Goal: Information Seeking & Learning: Learn about a topic

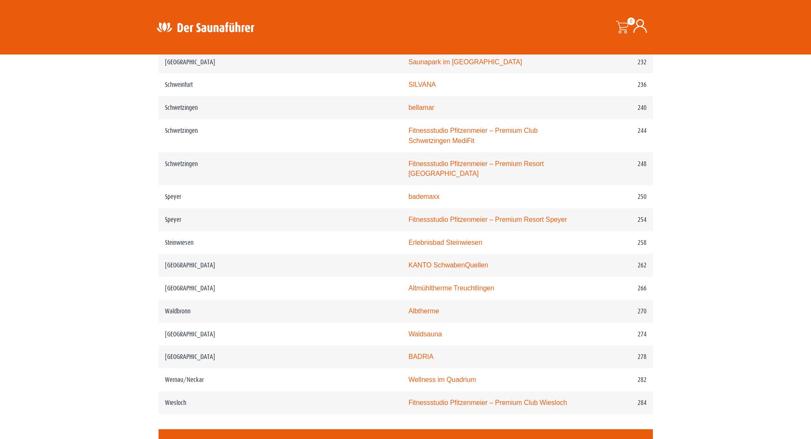
scroll to position [1790, 0]
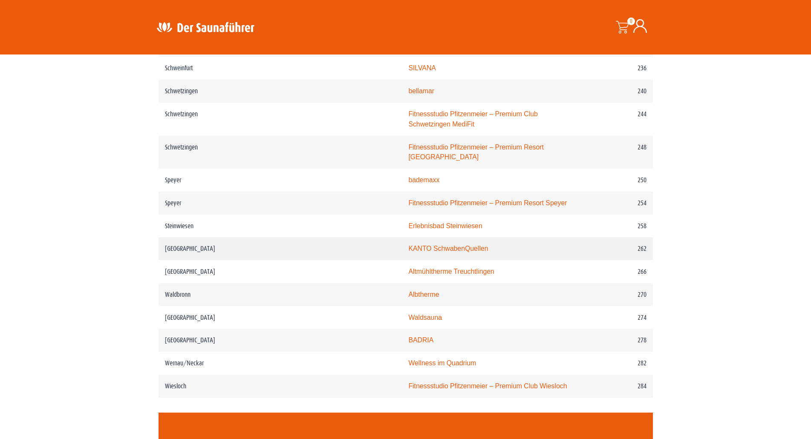
click at [408, 245] on link "KANTO SchwabenQuellen" at bounding box center [448, 248] width 80 height 7
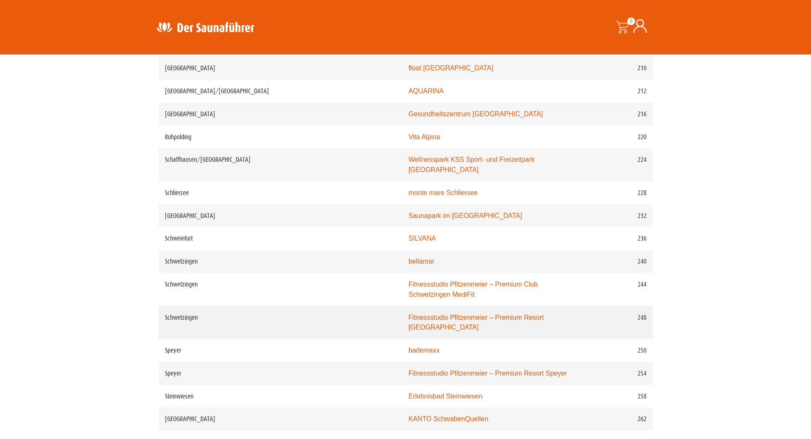
scroll to position [1704, 0]
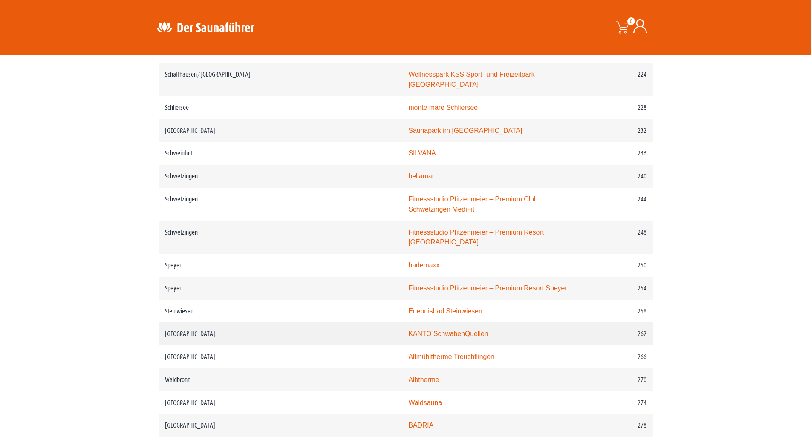
click at [408, 330] on link "KANTO SchwabenQuellen" at bounding box center [448, 333] width 80 height 7
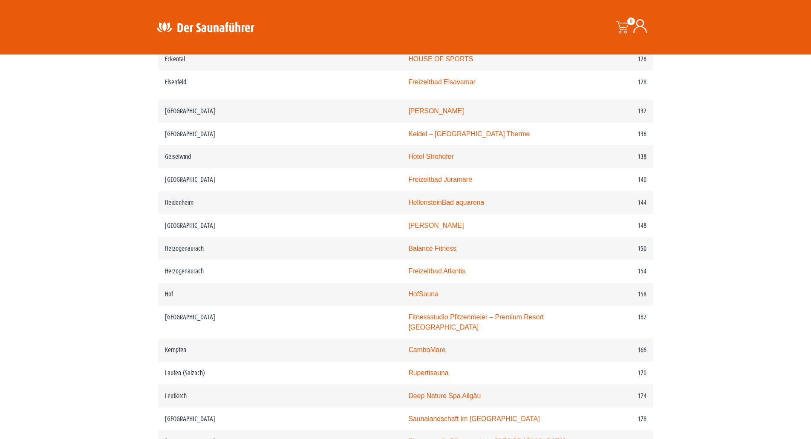
scroll to position [937, 0]
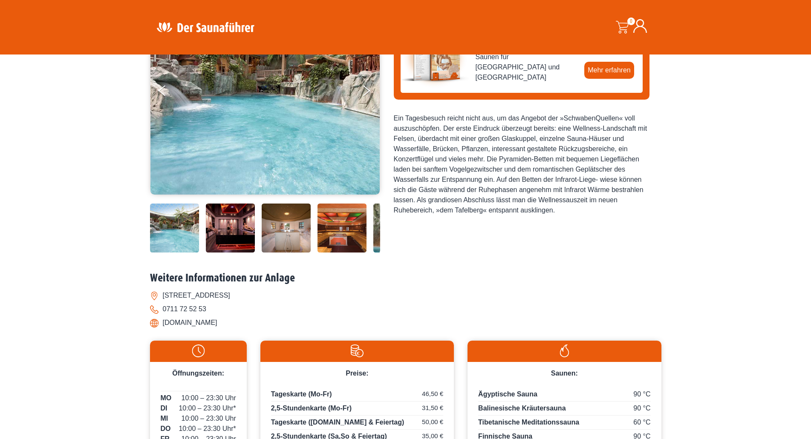
scroll to position [170, 0]
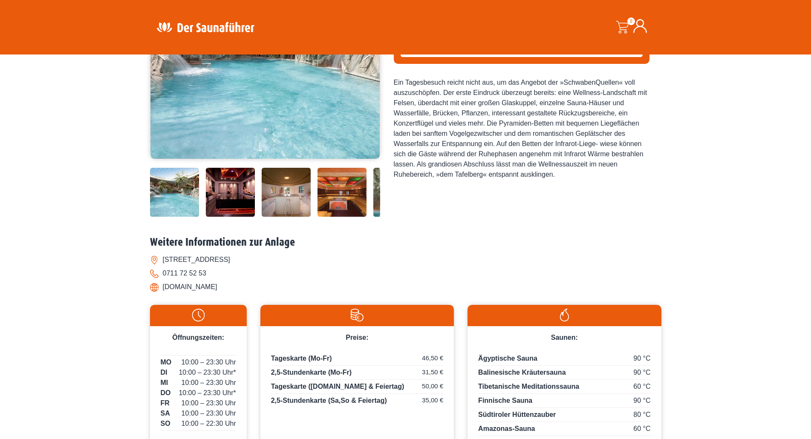
click at [229, 185] on img at bounding box center [230, 192] width 49 height 49
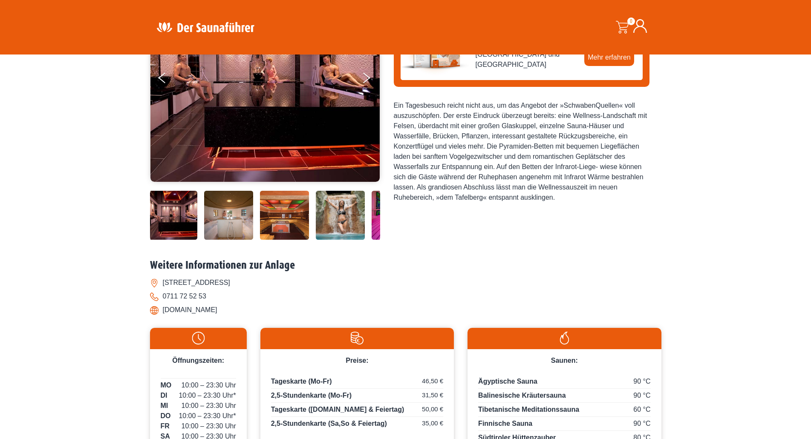
scroll to position [85, 0]
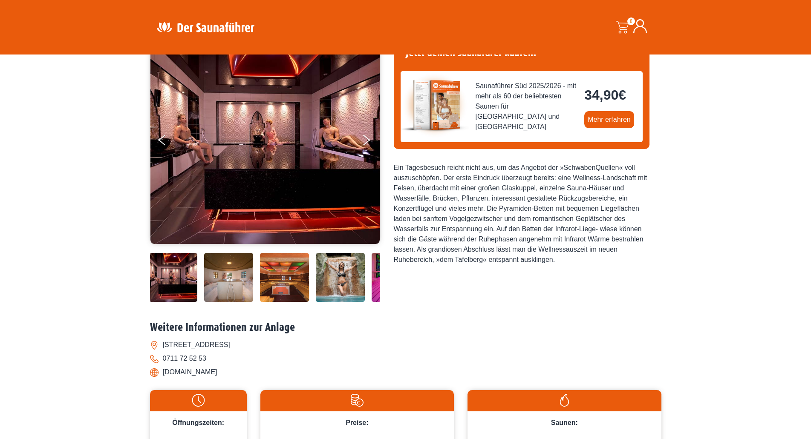
click at [267, 266] on img at bounding box center [284, 277] width 49 height 49
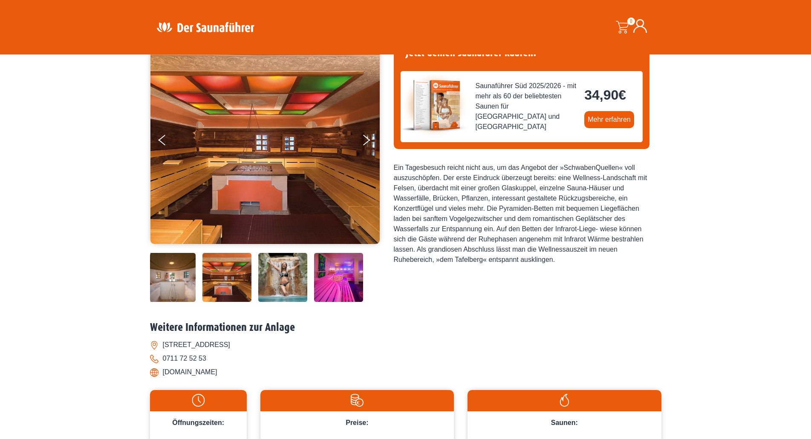
click at [291, 274] on img at bounding box center [282, 277] width 49 height 49
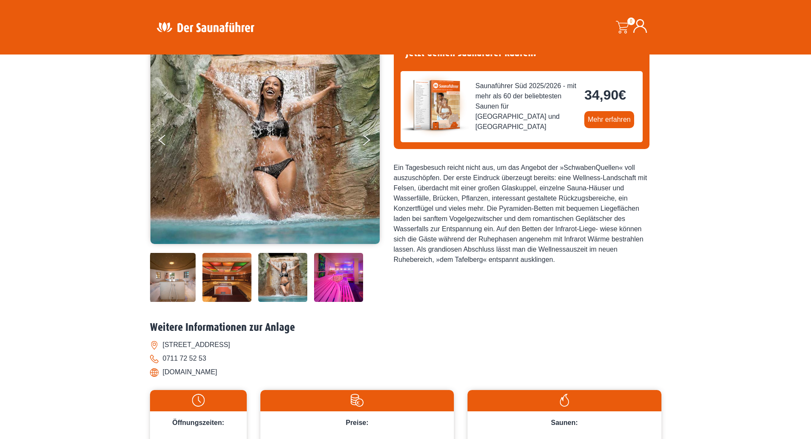
click at [334, 280] on img at bounding box center [338, 277] width 49 height 49
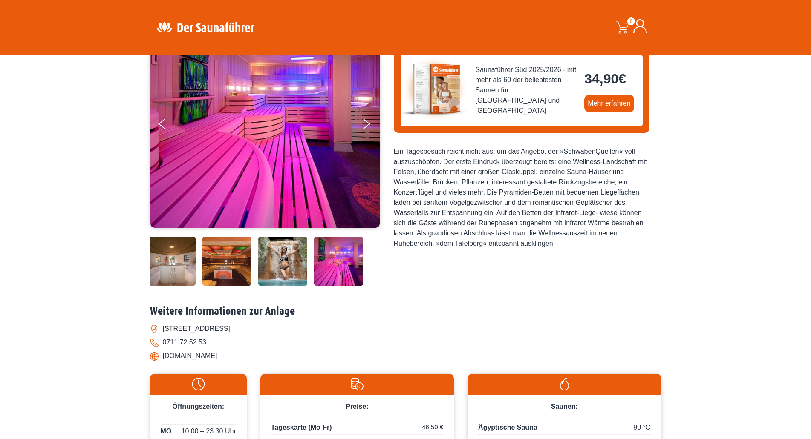
scroll to position [0, 0]
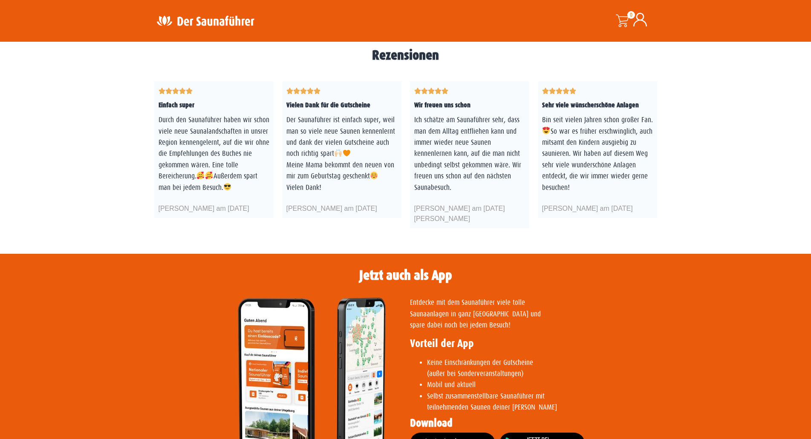
scroll to position [1619, 0]
